Goal: Complete application form: Complete application form

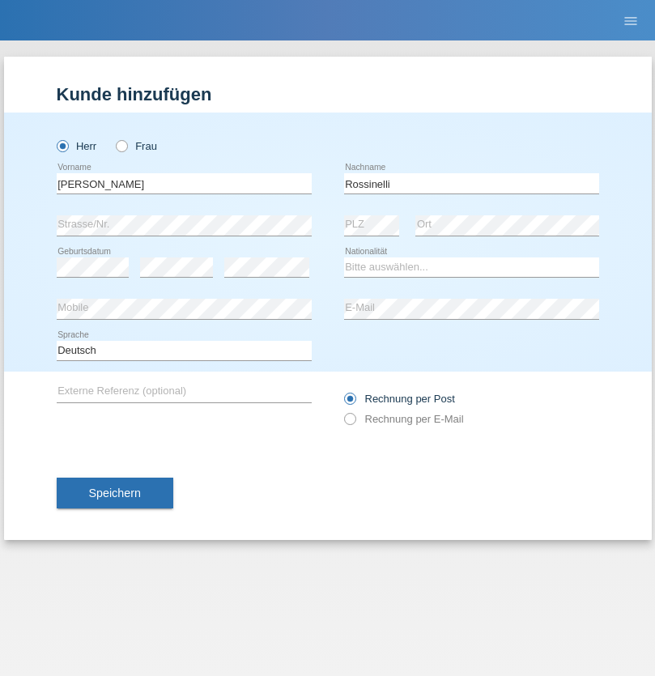
type input "Rossinelli"
select select "CH"
select select "en"
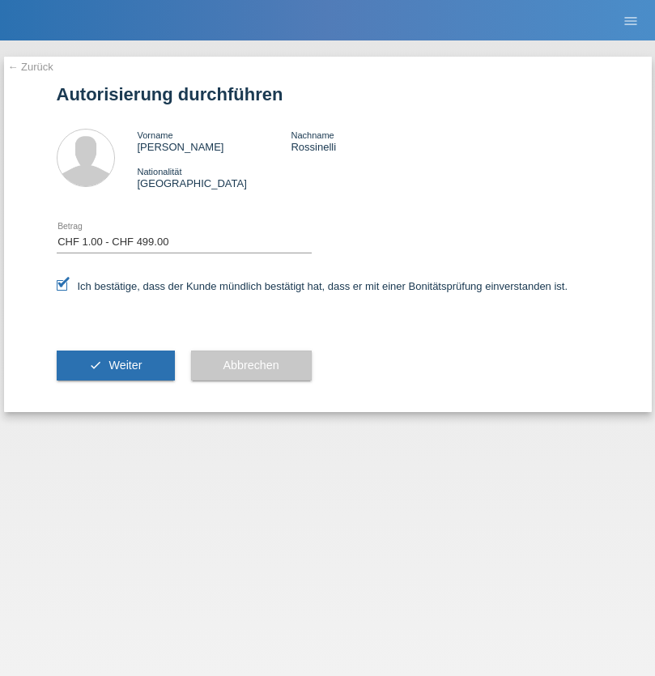
select select "1"
click at [115, 365] on span "Weiter" at bounding box center [124, 365] width 33 height 13
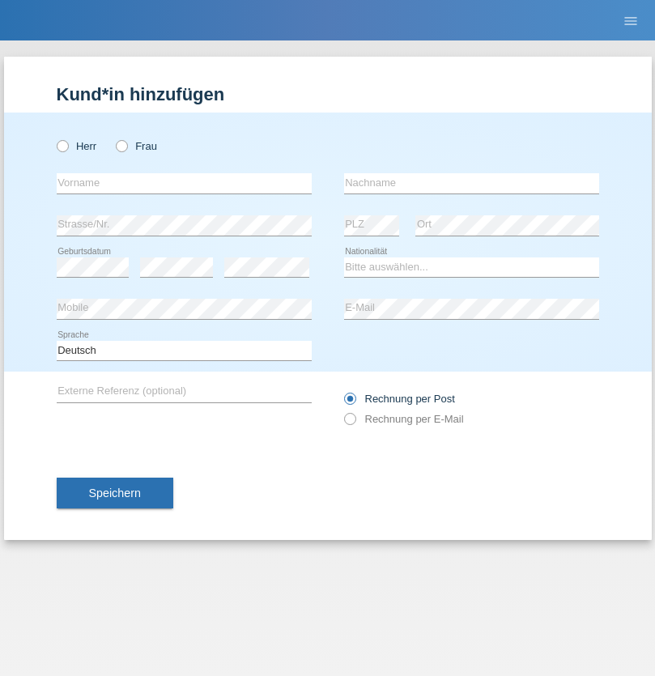
radio input "true"
click at [184, 183] on input "text" at bounding box center [184, 183] width 255 height 20
type input "firat"
click at [471, 183] on input "text" at bounding box center [471, 183] width 255 height 20
type input "kara"
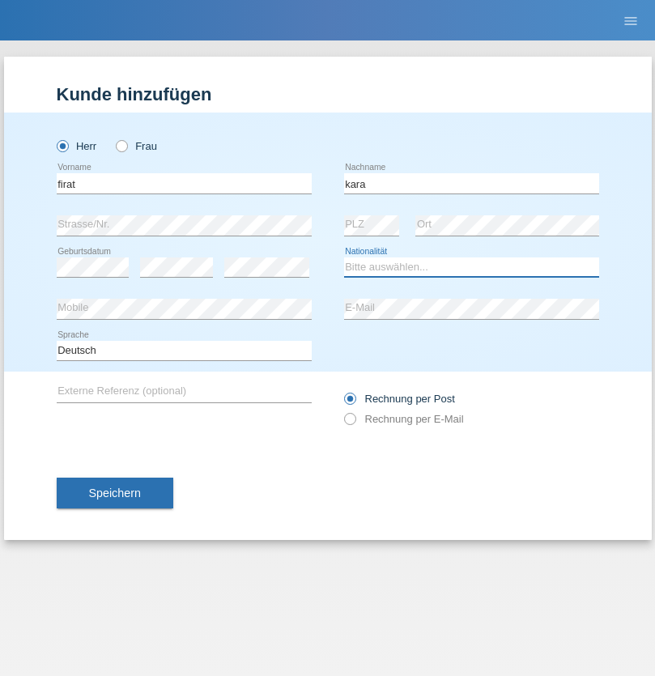
select select "CH"
